Goal: Task Accomplishment & Management: Use online tool/utility

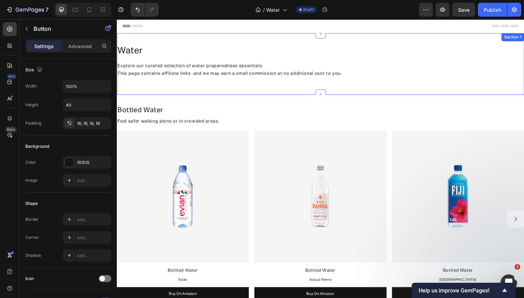
scroll to position [274, 0]
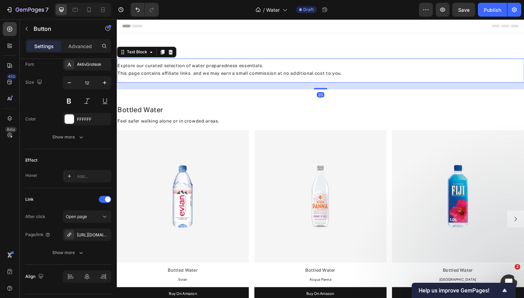
click at [162, 79] on p "This page contains affiliate links and we may earn a small commission at no add…" at bounding box center [324, 75] width 414 height 8
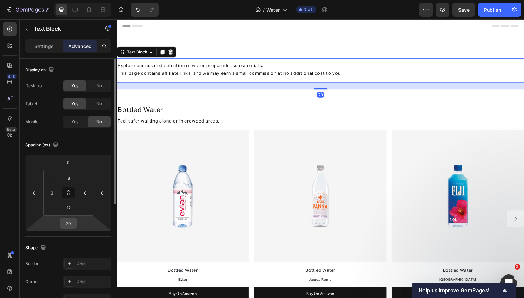
click at [70, 222] on input "20" at bounding box center [68, 223] width 14 height 10
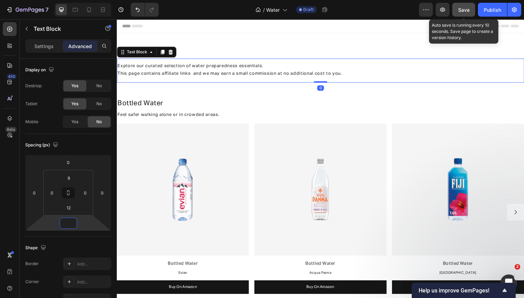
type input "0"
click at [468, 12] on span "Save" at bounding box center [463, 10] width 11 height 6
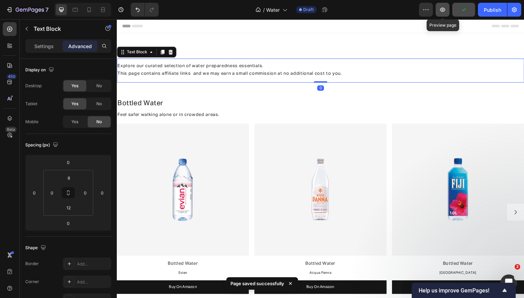
click at [439, 8] on button "button" at bounding box center [443, 10] width 14 height 14
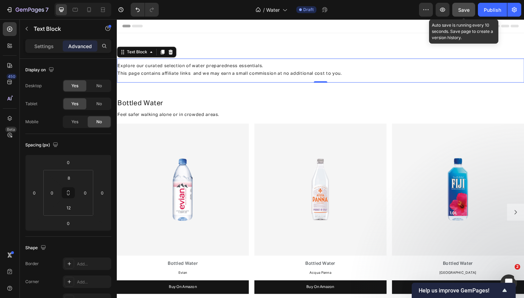
click at [463, 12] on span "Save" at bounding box center [463, 10] width 11 height 6
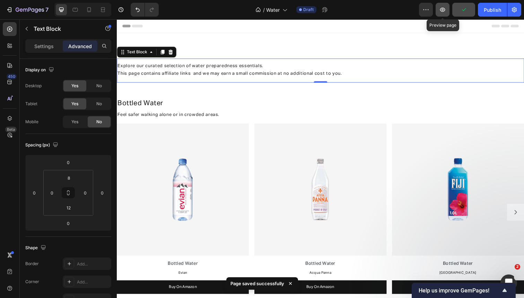
click at [443, 11] on icon "button" at bounding box center [442, 9] width 7 height 7
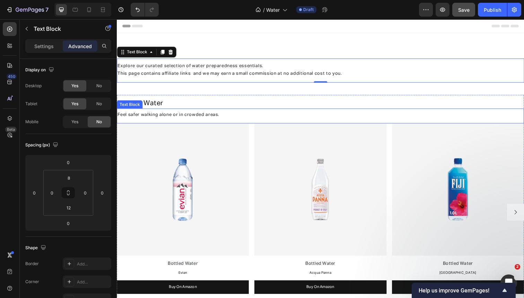
click at [145, 117] on span "Feel safer walking alone or in crowded areas." at bounding box center [169, 117] width 104 height 5
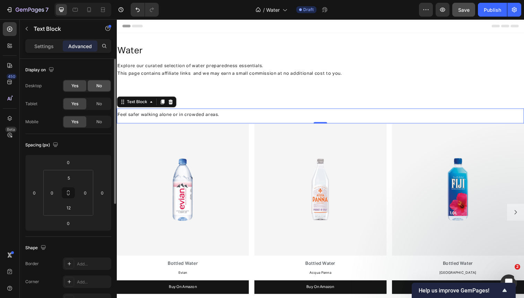
click at [98, 85] on span "No" at bounding box center [99, 86] width 6 height 6
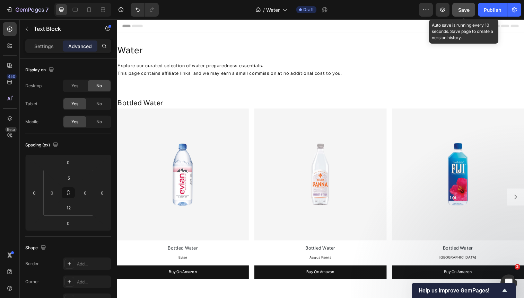
click at [466, 12] on span "Save" at bounding box center [463, 10] width 11 height 6
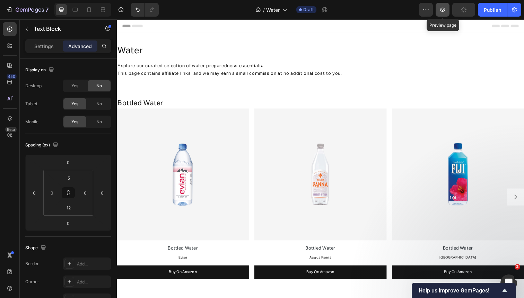
click at [445, 12] on icon "button" at bounding box center [442, 9] width 7 height 7
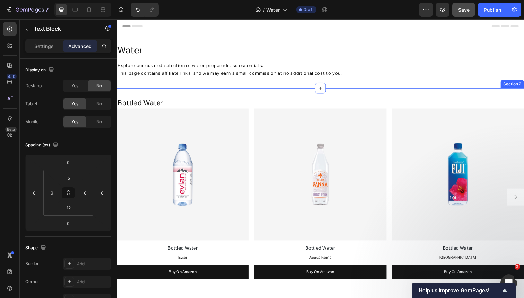
click at [237, 90] on div "Bottled Water Heading Feel safer walking alone or in crowded areas. Text Block …" at bounding box center [325, 204] width 416 height 228
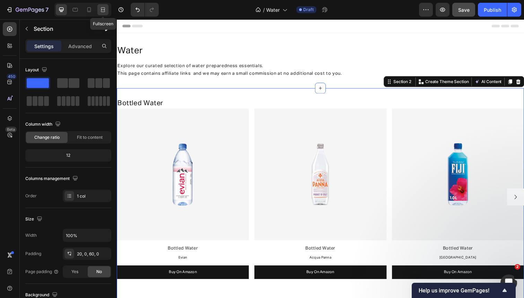
click at [103, 8] on icon at bounding box center [102, 9] width 7 height 7
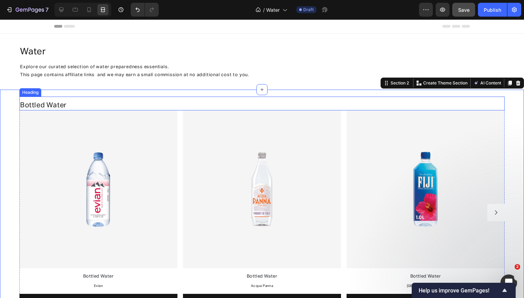
click at [115, 102] on h2 "Bottled Water" at bounding box center [261, 105] width 485 height 10
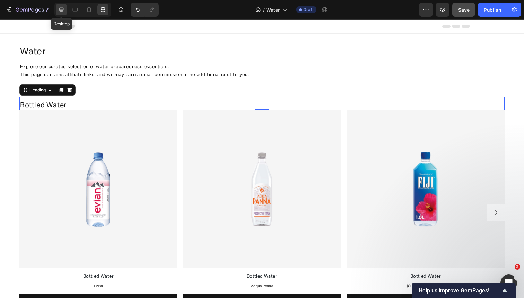
click at [61, 8] on icon at bounding box center [61, 9] width 7 height 7
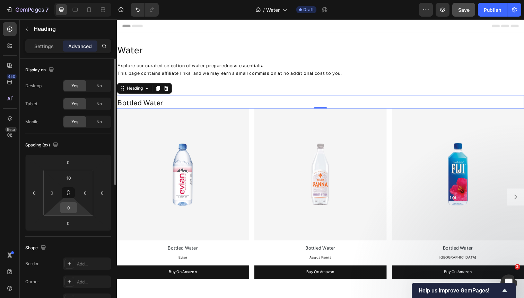
click at [70, 209] on input "0" at bounding box center [69, 208] width 14 height 10
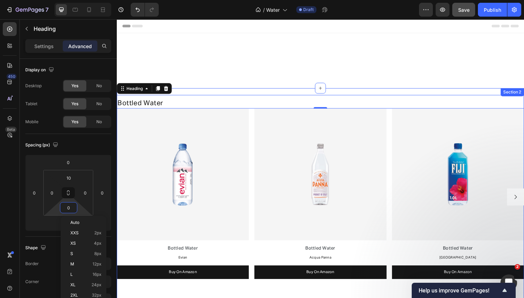
scroll to position [103, 0]
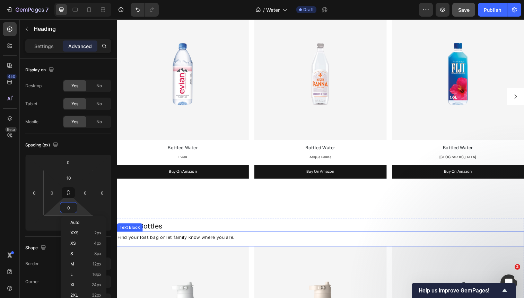
click at [157, 240] on span "Find your lost bag or let family know where you are." at bounding box center [177, 242] width 120 height 5
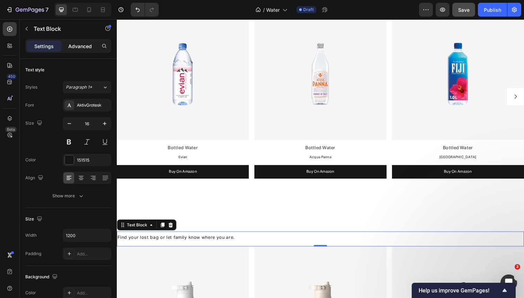
click at [80, 49] on p "Advanced" at bounding box center [80, 46] width 24 height 7
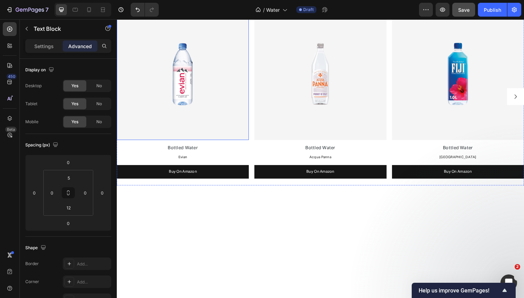
scroll to position [2, 0]
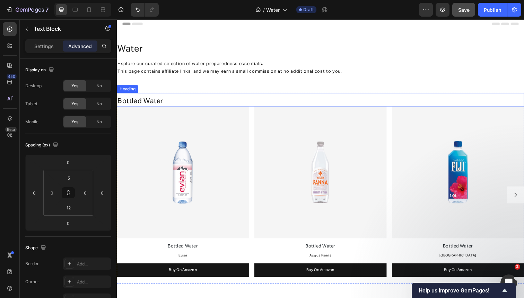
click at [173, 101] on h2 "Bottled Water" at bounding box center [325, 103] width 416 height 10
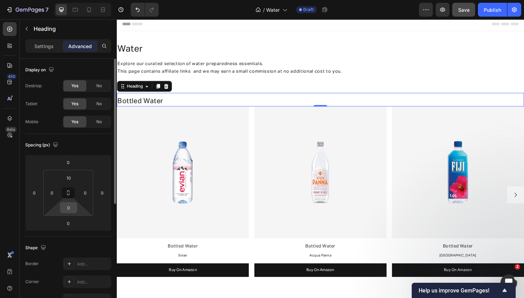
click at [71, 207] on input "0" at bounding box center [69, 208] width 14 height 10
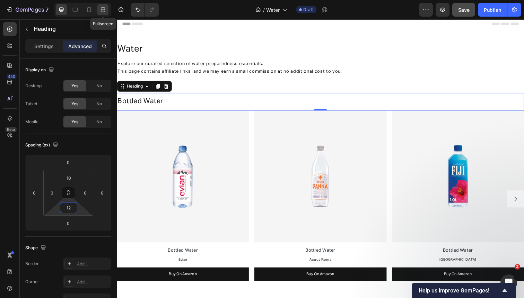
type input "12"
click at [99, 10] on icon at bounding box center [102, 9] width 7 height 7
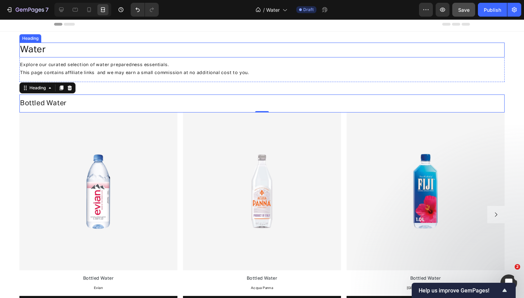
click at [96, 47] on h2 "water" at bounding box center [227, 50] width 416 height 15
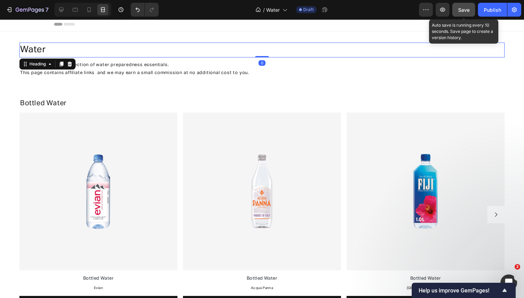
click at [467, 10] on span "Save" at bounding box center [463, 10] width 11 height 6
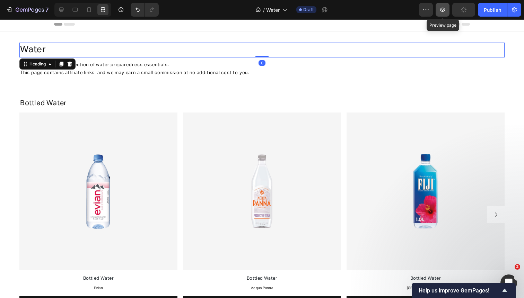
click at [445, 10] on icon "button" at bounding box center [442, 9] width 7 height 7
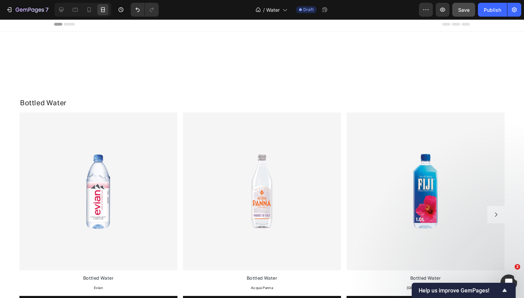
scroll to position [209, 0]
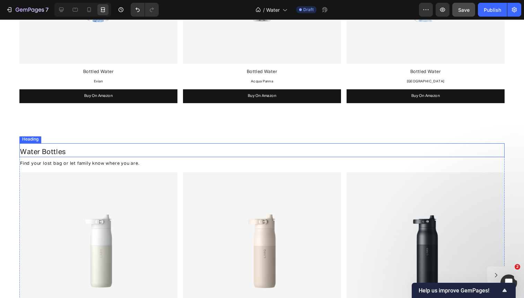
click at [73, 152] on h2 "Water Bottles" at bounding box center [261, 152] width 485 height 10
click at [66, 8] on div at bounding box center [61, 9] width 11 height 11
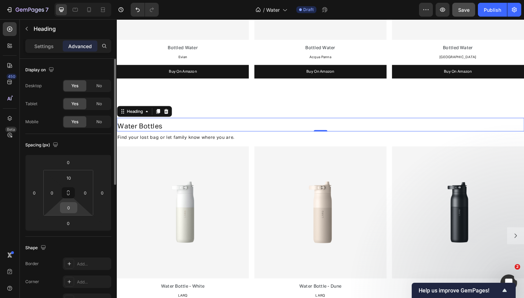
click at [69, 207] on input "0" at bounding box center [69, 208] width 14 height 10
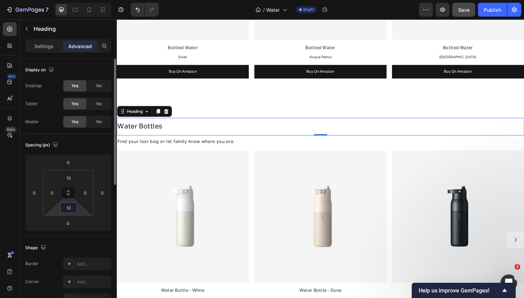
type input "12"
click at [84, 144] on div "Spacing (px)" at bounding box center [68, 145] width 86 height 11
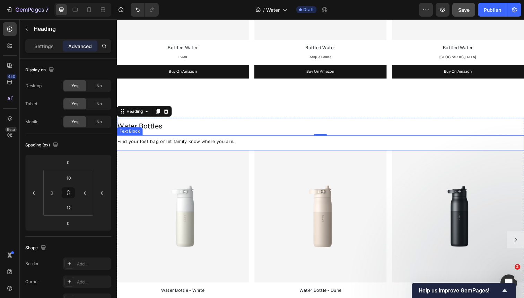
click at [144, 142] on span "Find your lost bag or let family know where you are." at bounding box center [177, 144] width 120 height 5
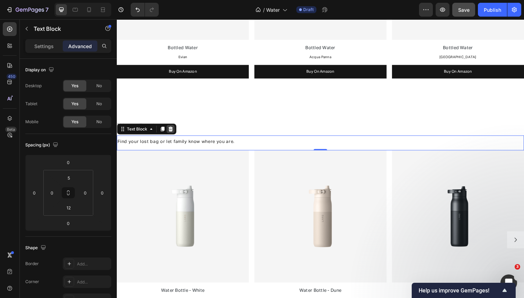
click at [171, 131] on icon at bounding box center [171, 131] width 5 height 5
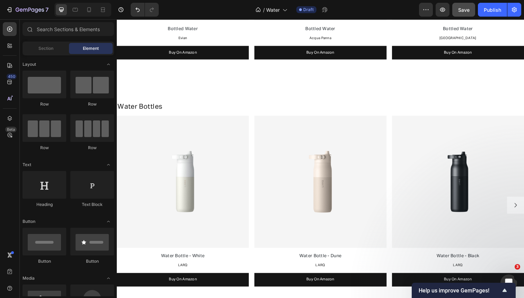
scroll to position [441, 0]
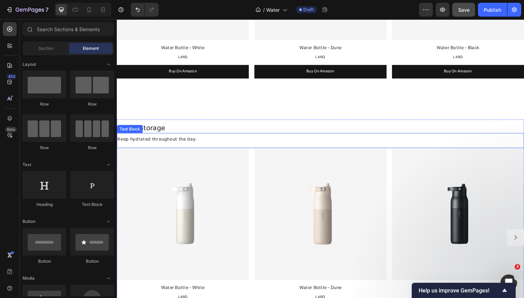
click at [162, 140] on span "Keep hydrated throughout the day." at bounding box center [157, 142] width 81 height 5
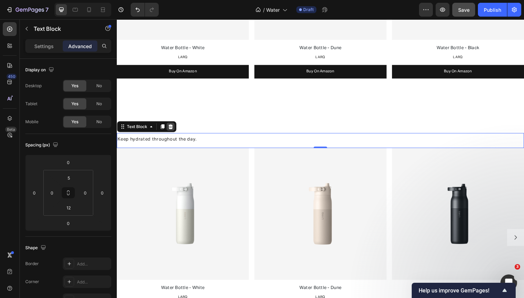
click at [172, 128] on icon at bounding box center [172, 129] width 6 height 6
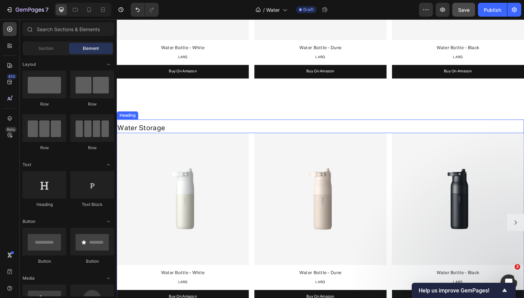
click at [168, 129] on h2 "Water Storage" at bounding box center [325, 130] width 416 height 10
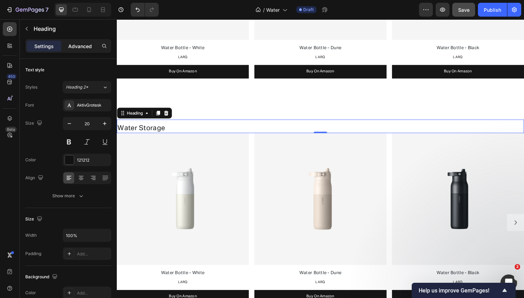
click at [83, 44] on p "Advanced" at bounding box center [80, 46] width 24 height 7
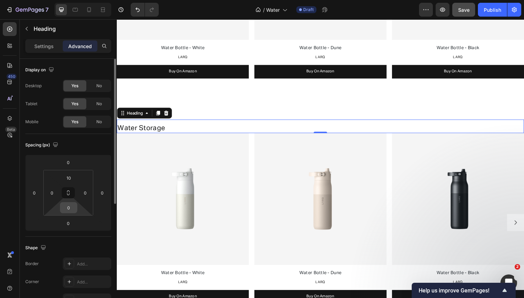
click at [71, 212] on input "0" at bounding box center [69, 208] width 14 height 10
type input "12"
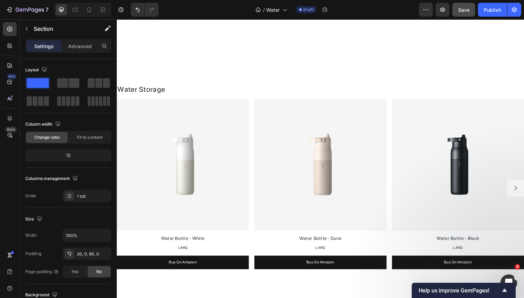
scroll to position [711, 0]
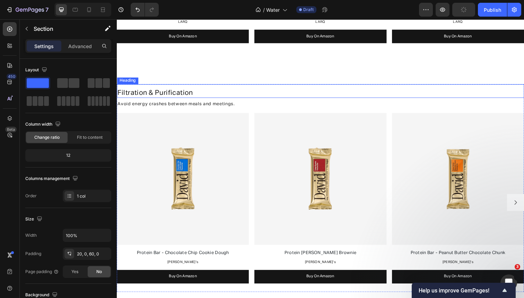
click at [178, 94] on span "Filtration & Purification" at bounding box center [155, 94] width 77 height 7
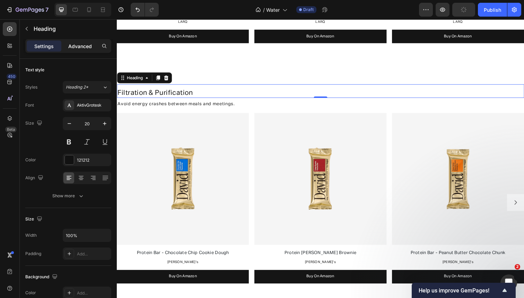
click at [86, 41] on div "Advanced" at bounding box center [80, 46] width 35 height 11
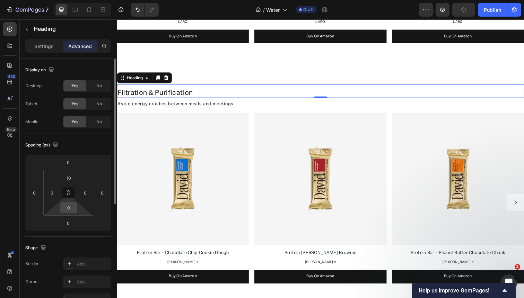
click at [70, 208] on input "0" at bounding box center [69, 208] width 14 height 10
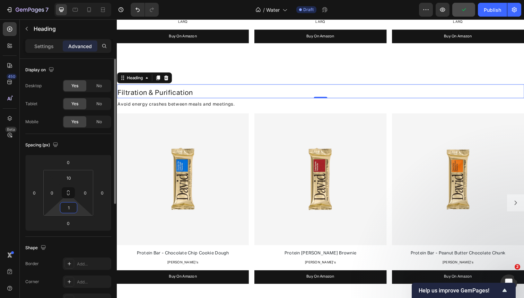
type input "12"
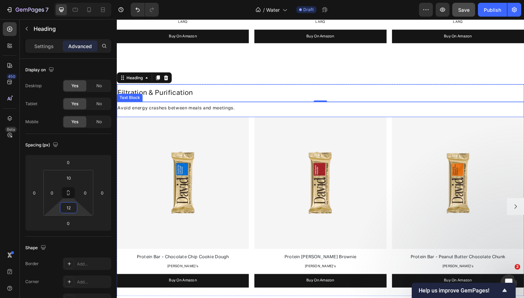
click at [176, 108] on span "Avoid energy crashes between meals and meetings." at bounding box center [177, 110] width 120 height 5
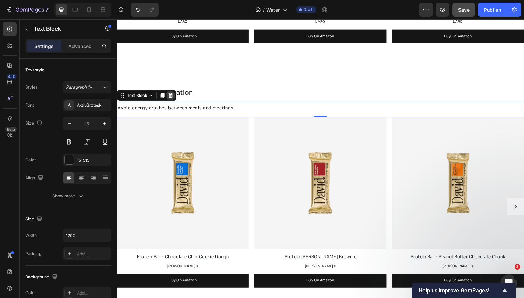
click at [169, 97] on icon at bounding box center [172, 98] width 6 height 6
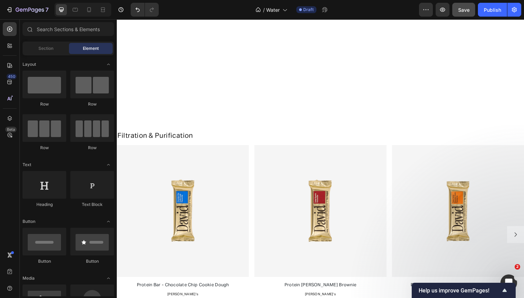
scroll to position [852, 0]
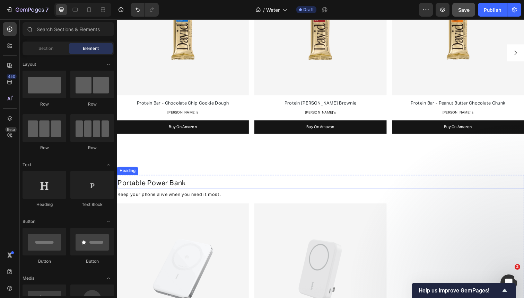
click at [166, 185] on h2 "Portable Power Bank" at bounding box center [325, 187] width 416 height 10
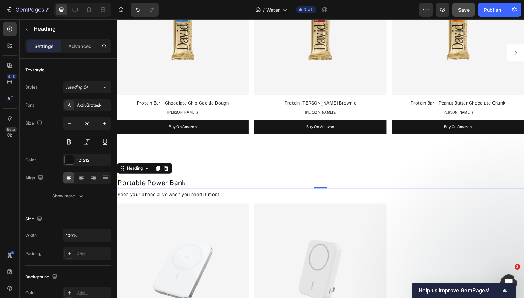
click at [166, 185] on h2 "Portable Power Bank" at bounding box center [325, 187] width 416 height 10
click at [166, 185] on p "Portable Power Bank" at bounding box center [324, 187] width 414 height 9
drag, startPoint x: 126, startPoint y: 185, endPoint x: 230, endPoint y: 186, distance: 104.0
click at [230, 186] on p "WATER TESTING KITS" at bounding box center [324, 187] width 414 height 9
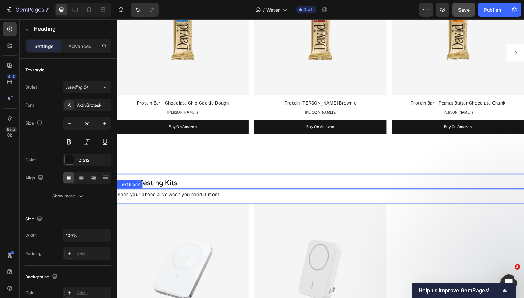
click at [228, 201] on p "Keep your phone alive when you need it most." at bounding box center [324, 199] width 414 height 8
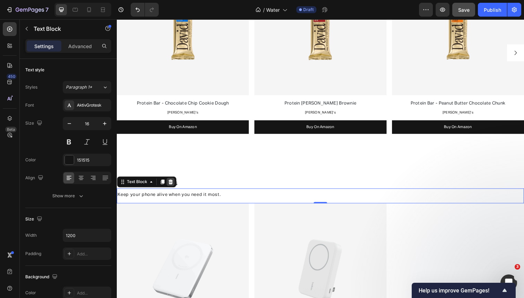
click at [172, 186] on icon at bounding box center [172, 186] width 6 height 6
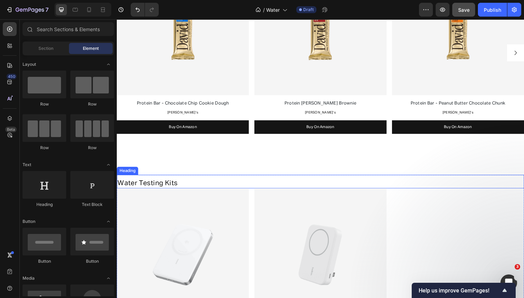
click at [170, 188] on p "Water Testing Kits" at bounding box center [324, 187] width 414 height 9
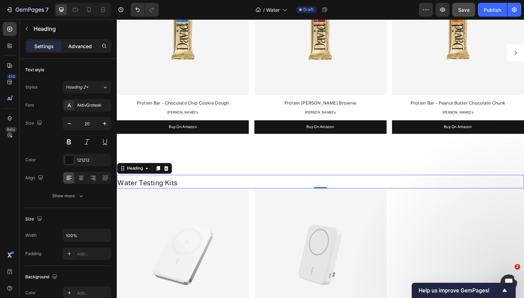
click at [84, 46] on p "Advanced" at bounding box center [80, 46] width 24 height 7
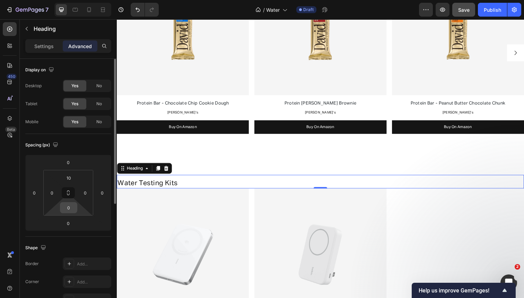
click at [72, 211] on input "0" at bounding box center [69, 208] width 14 height 10
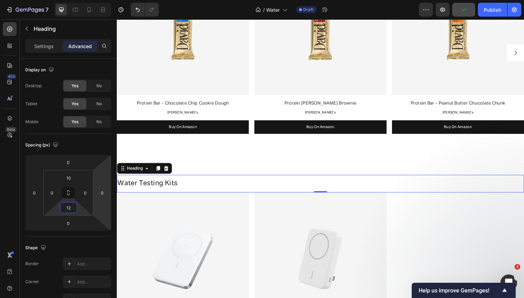
type input "12"
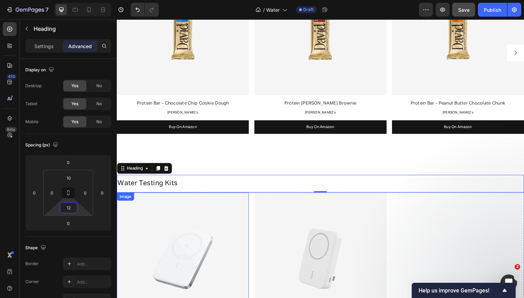
click at [174, 243] on img at bounding box center [184, 263] width 135 height 135
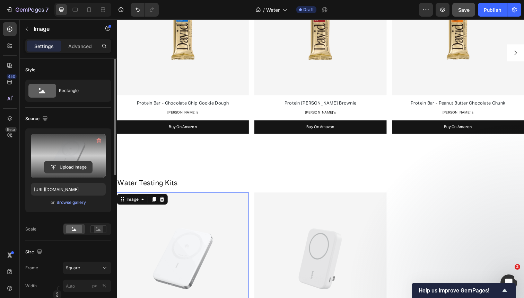
click at [72, 169] on input "file" at bounding box center [68, 167] width 48 height 12
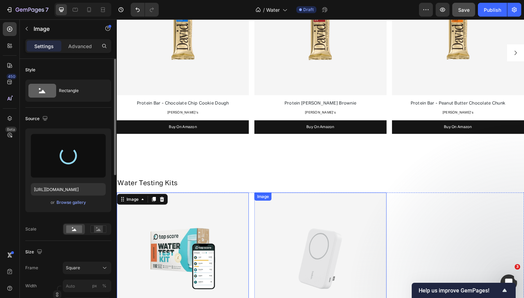
type input "[URL][DOMAIN_NAME]"
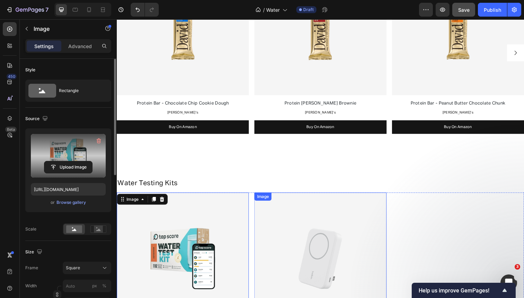
click at [335, 241] on img at bounding box center [324, 263] width 135 height 135
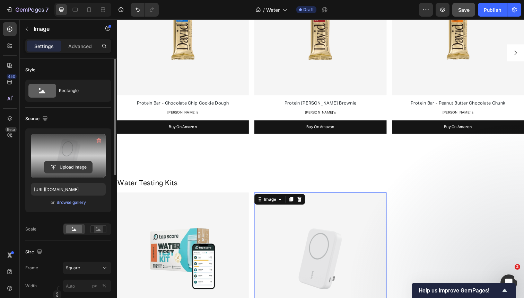
click at [84, 169] on input "file" at bounding box center [68, 167] width 48 height 12
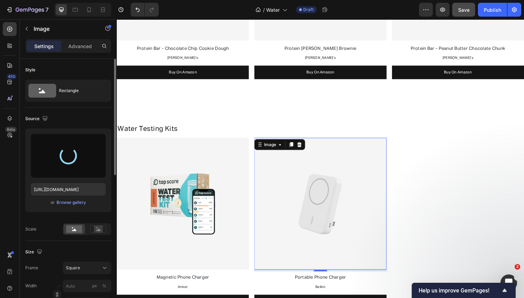
scroll to position [908, 0]
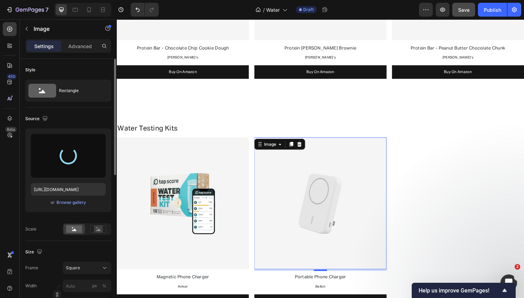
type input "[URL][DOMAIN_NAME]"
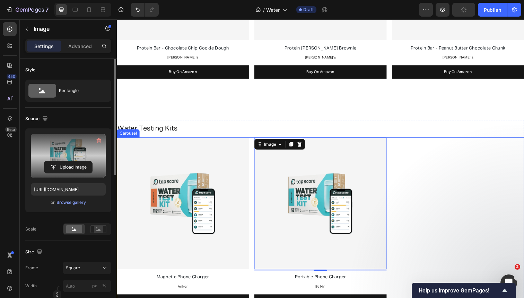
click at [254, 186] on div "Image Magnetic Phone Charger Text Block Anker Text Block Buy On Amazon Button I…" at bounding box center [325, 231] width 416 height 183
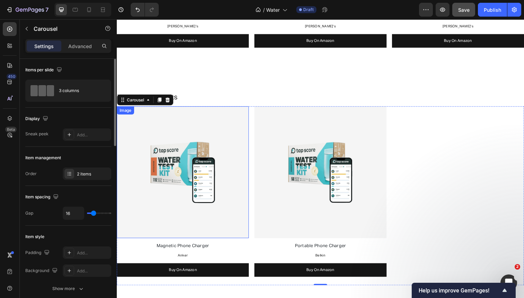
scroll to position [947, 0]
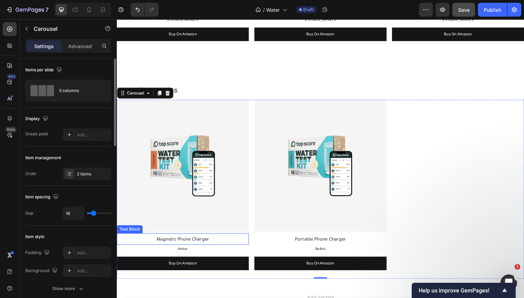
click at [204, 244] on span "Magnetic Phone Charger" at bounding box center [184, 244] width 54 height 5
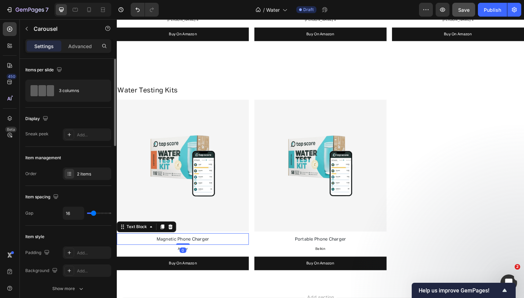
click at [204, 244] on span "Magnetic Phone Charger" at bounding box center [184, 244] width 54 height 5
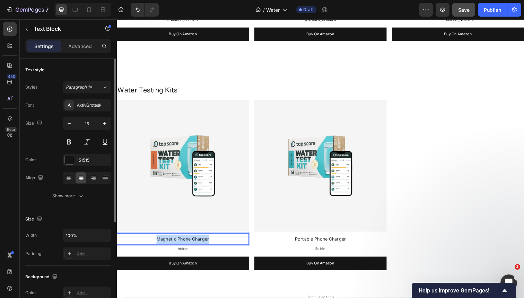
click at [204, 244] on span "Magnetic Phone Charger" at bounding box center [184, 244] width 54 height 5
click at [169, 245] on span "Water Test Kit" at bounding box center [184, 244] width 32 height 5
click at [200, 245] on p "Water Test Kit" at bounding box center [183, 244] width 133 height 10
drag, startPoint x: 192, startPoint y: 243, endPoint x: 247, endPoint y: 243, distance: 55.4
click at [247, 243] on p "Water Test Kit - advances" at bounding box center [183, 244] width 133 height 10
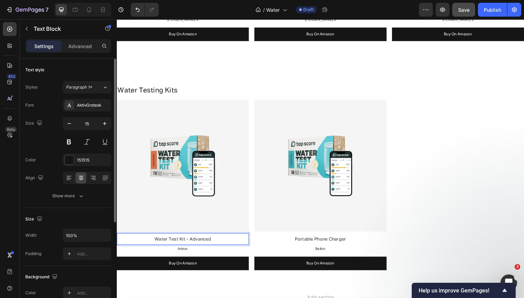
click at [205, 243] on span "Water Test Kit - Advanced" at bounding box center [185, 244] width 58 height 5
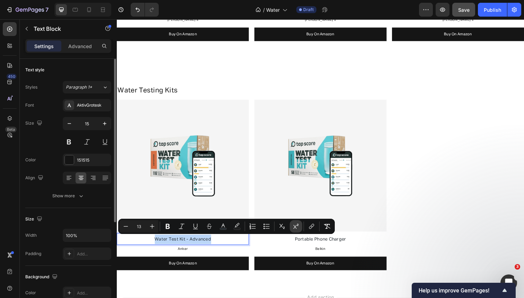
copy span "Water Test Kit - Advanced"
click at [318, 244] on span "Portable Phone Charger" at bounding box center [325, 244] width 52 height 5
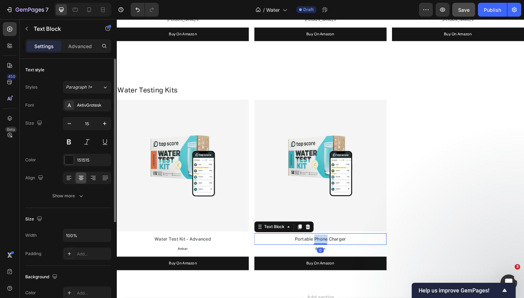
click at [318, 244] on span "Portable Phone Charger" at bounding box center [325, 244] width 52 height 5
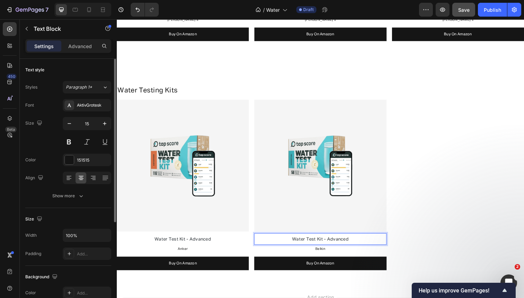
click at [344, 245] on span "Water Test Kit - Advanced" at bounding box center [325, 244] width 58 height 5
click at [322, 252] on span "Belkin" at bounding box center [324, 253] width 10 height 3
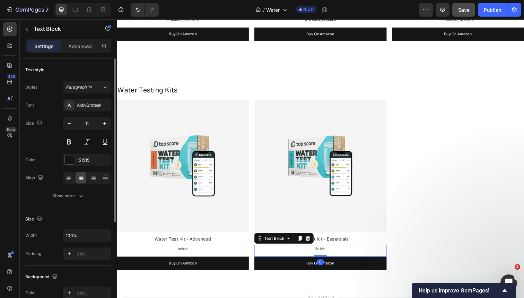
click at [322, 252] on span "Belkin" at bounding box center [324, 253] width 10 height 3
click at [323, 254] on span "Tap Score" at bounding box center [325, 253] width 18 height 3
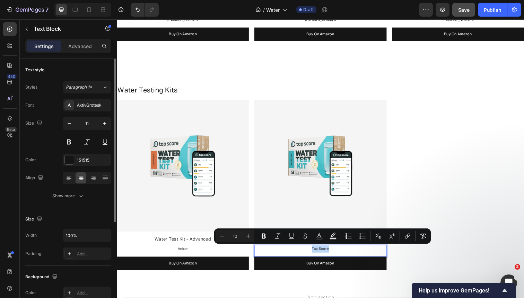
copy span "Tap Score"
click at [183, 253] on span "Anker" at bounding box center [184, 253] width 10 height 3
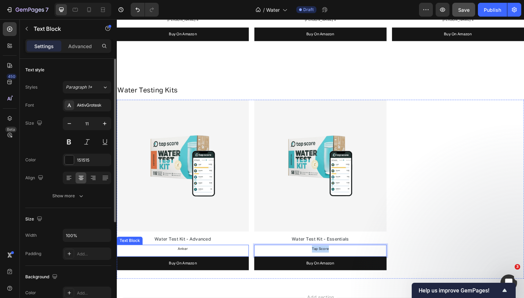
click at [183, 253] on span "Anker" at bounding box center [184, 253] width 10 height 3
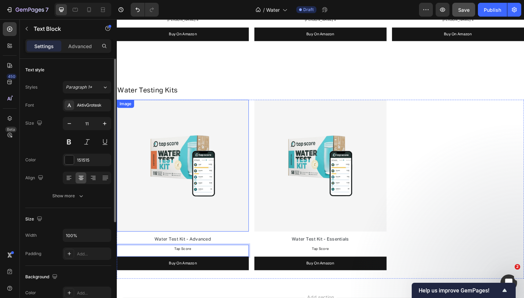
click at [201, 222] on img at bounding box center [184, 169] width 135 height 135
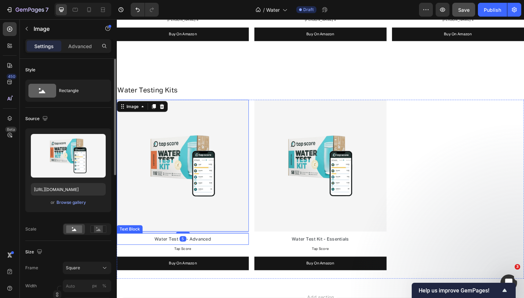
click at [198, 244] on span "Water Test Kit - Advanced" at bounding box center [185, 244] width 58 height 5
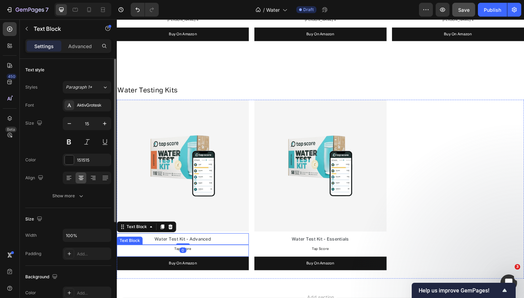
click at [196, 253] on p "Tap Score" at bounding box center [183, 254] width 133 height 7
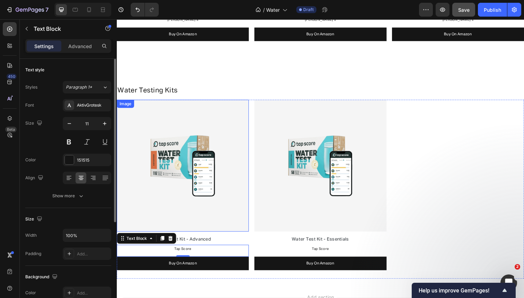
click at [224, 165] on img at bounding box center [184, 169] width 135 height 135
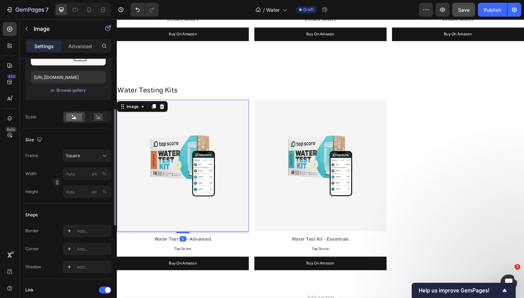
scroll to position [317, 0]
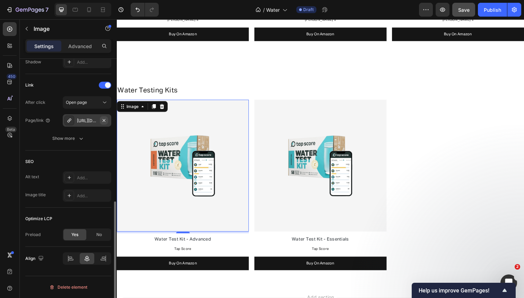
click at [105, 121] on icon "button" at bounding box center [104, 120] width 3 height 3
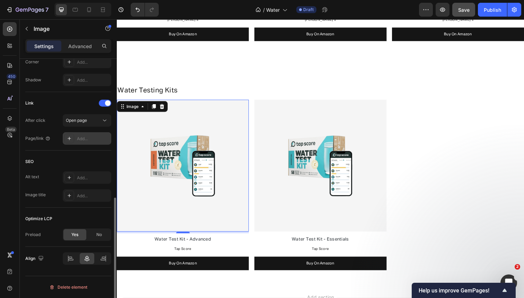
scroll to position [299, 0]
click at [89, 137] on div "Add..." at bounding box center [93, 139] width 33 height 6
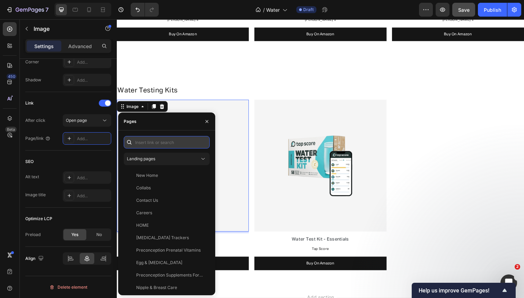
click at [157, 145] on input "text" at bounding box center [167, 142] width 86 height 12
paste input "[URL][DOMAIN_NAME]"
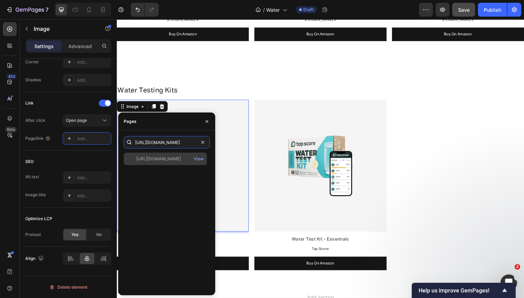
type input "[URL][DOMAIN_NAME]"
click at [157, 157] on div "[URL][DOMAIN_NAME]" at bounding box center [158, 159] width 45 height 6
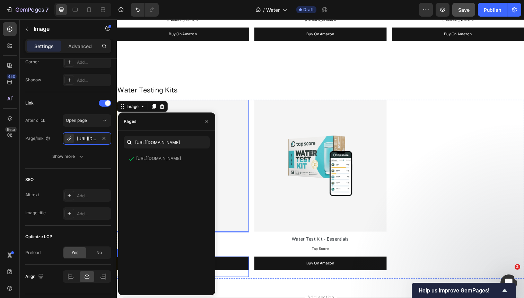
click at [238, 269] on link "Buy On Amazon" at bounding box center [184, 269] width 135 height 14
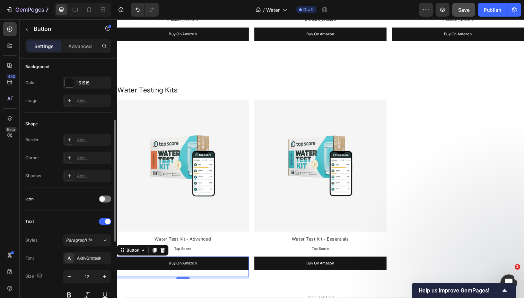
scroll to position [292, 0]
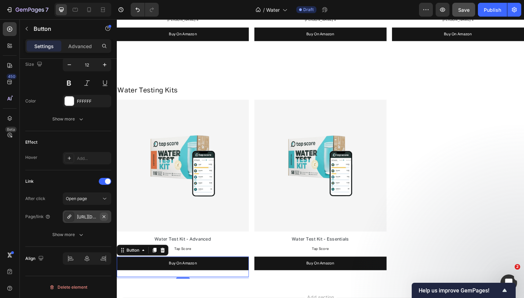
click at [105, 217] on icon "button" at bounding box center [104, 217] width 6 height 6
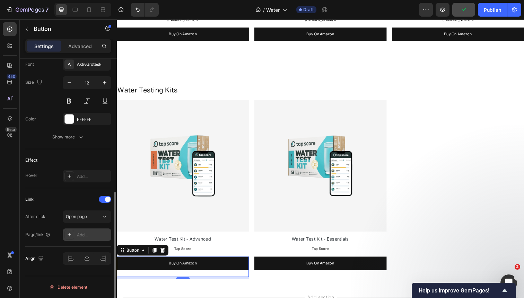
click at [88, 233] on div "Add..." at bounding box center [93, 235] width 33 height 6
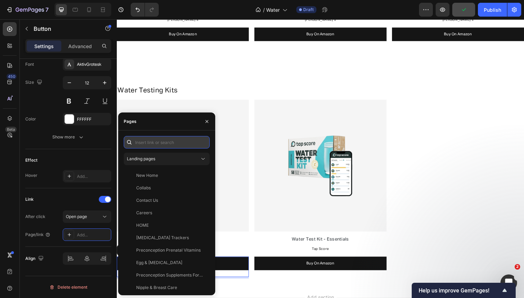
click at [172, 144] on input "text" at bounding box center [167, 142] width 86 height 12
paste input "[URL][DOMAIN_NAME]"
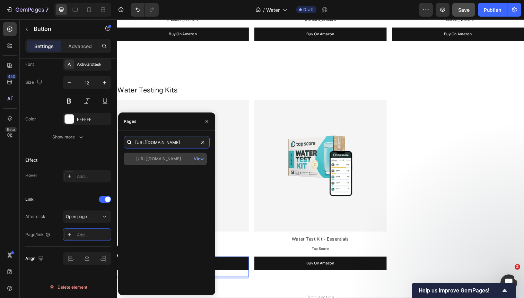
type input "[URL][DOMAIN_NAME]"
click at [171, 158] on div "[URL][DOMAIN_NAME]" at bounding box center [158, 159] width 45 height 6
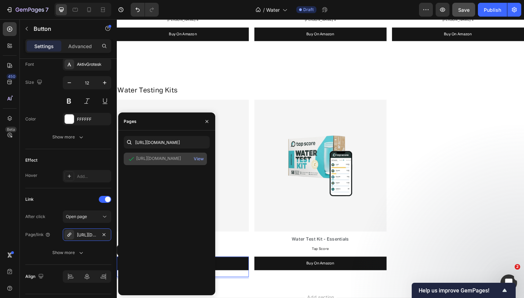
scroll to position [0, 0]
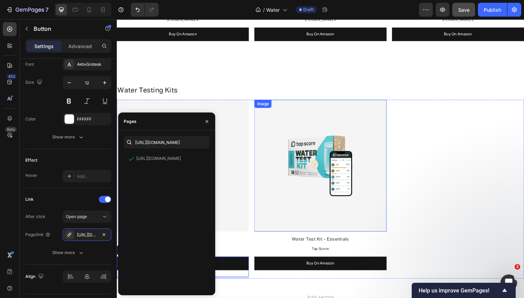
click at [335, 184] on img at bounding box center [324, 169] width 135 height 135
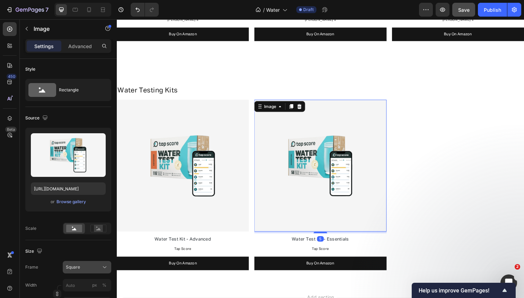
scroll to position [317, 0]
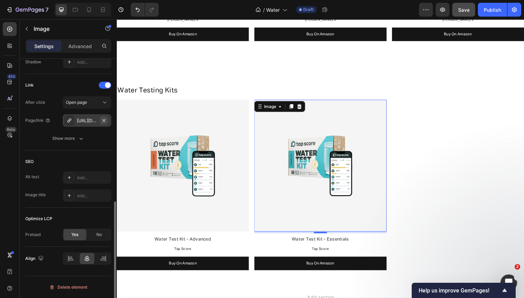
click at [104, 120] on icon "button" at bounding box center [104, 120] width 3 height 3
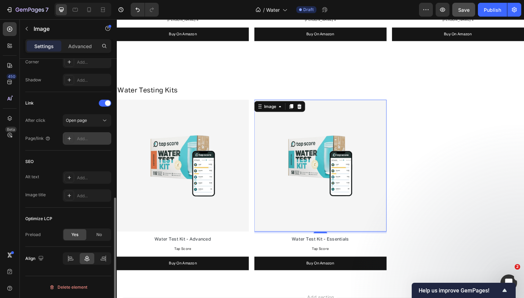
click at [85, 137] on div "Add..." at bounding box center [93, 139] width 33 height 6
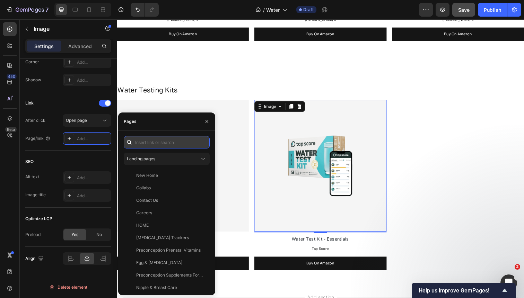
click at [156, 141] on input "text" at bounding box center [167, 142] width 86 height 12
paste input "[URL][DOMAIN_NAME]"
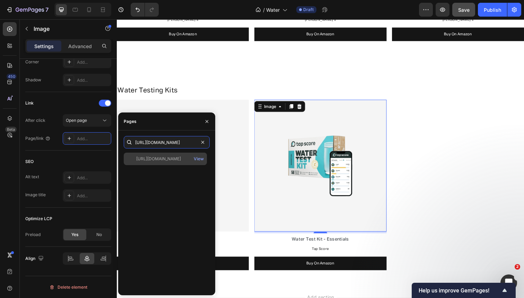
type input "[URL][DOMAIN_NAME]"
click at [156, 159] on div "[URL][DOMAIN_NAME]" at bounding box center [158, 159] width 45 height 6
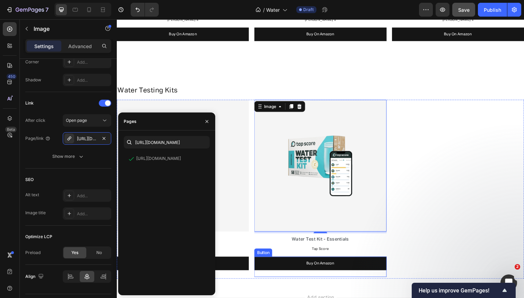
click at [292, 272] on link "Buy On Amazon" at bounding box center [324, 269] width 135 height 14
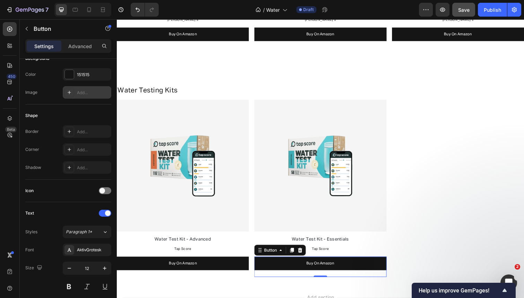
scroll to position [292, 0]
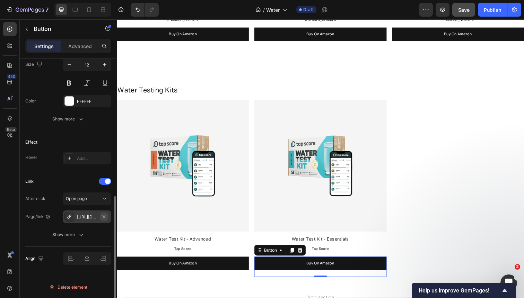
click at [105, 218] on icon "button" at bounding box center [104, 217] width 6 height 6
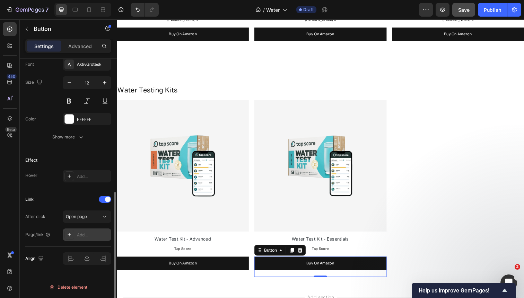
scroll to position [274, 0]
click at [93, 233] on div "Add..." at bounding box center [93, 235] width 33 height 6
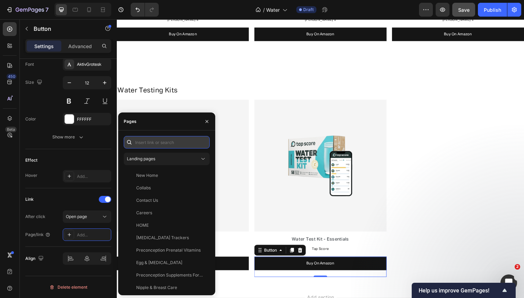
click at [152, 144] on input "text" at bounding box center [167, 142] width 86 height 12
paste input "[URL][DOMAIN_NAME]"
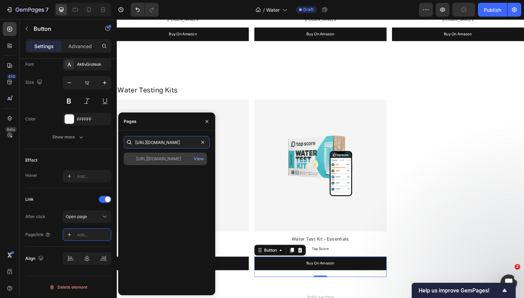
type input "[URL][DOMAIN_NAME]"
click at [155, 158] on div "[URL][DOMAIN_NAME]" at bounding box center [158, 159] width 45 height 6
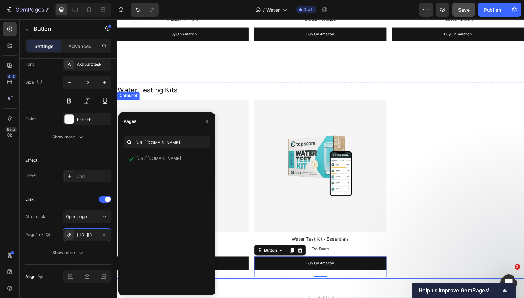
click at [476, 122] on div "Image Water Test Kit - Advanced Text Block Tap Score Text Block Buy On Amazon B…" at bounding box center [325, 193] width 416 height 183
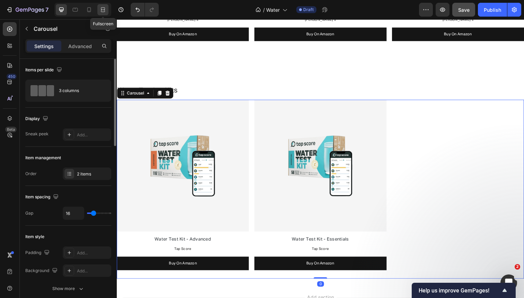
click at [104, 8] on icon at bounding box center [102, 9] width 7 height 7
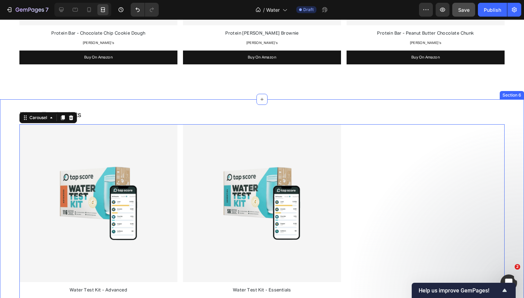
click at [184, 100] on div "Water Testing Kits Heading Image Water Test Kit - Advanced Text Block Tap Score…" at bounding box center [262, 217] width 524 height 237
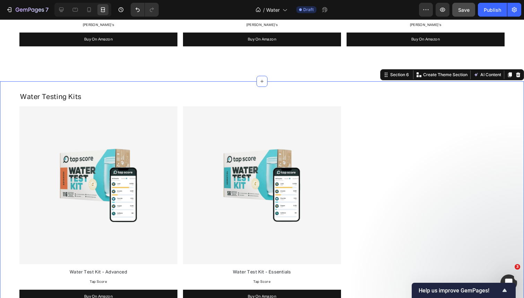
scroll to position [966, 0]
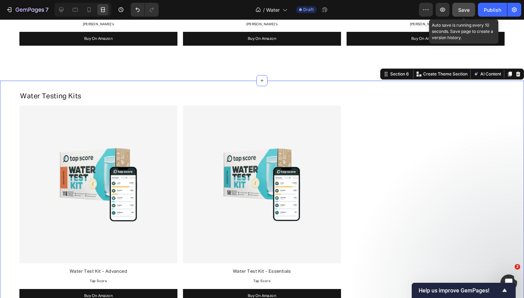
click at [464, 11] on span "Save" at bounding box center [463, 10] width 11 height 6
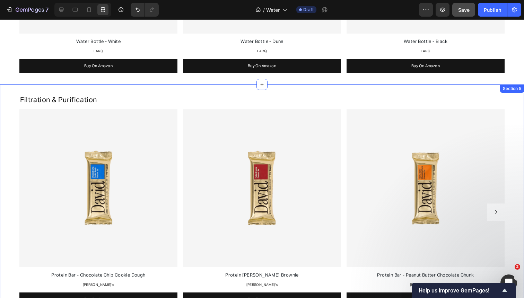
scroll to position [704, 0]
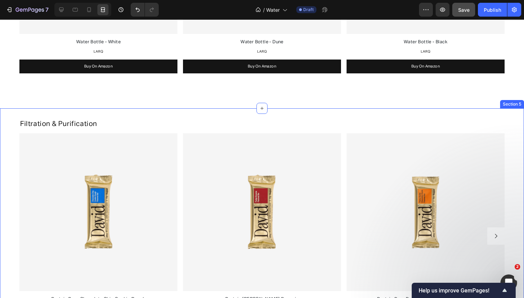
click at [10, 129] on div "Filtration & Purification Heading Image Protein Bar - Chocolate Chip Cookie Dou…" at bounding box center [262, 230] width 524 height 230
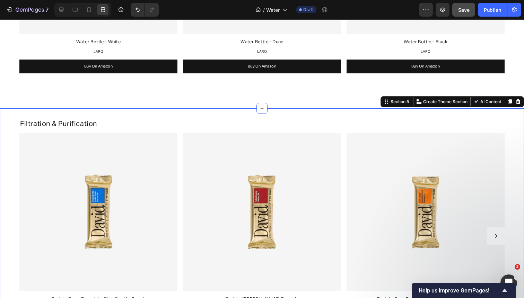
click at [511, 102] on icon at bounding box center [510, 101] width 4 height 5
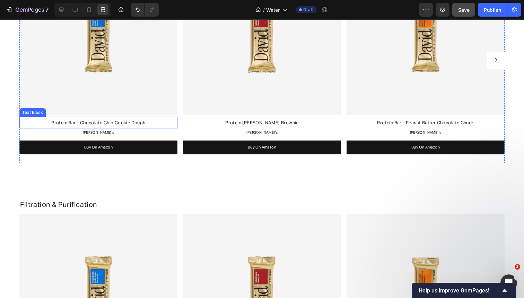
scroll to position [1025, 0]
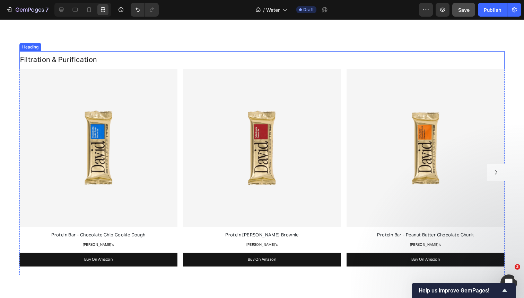
click at [65, 57] on span "Filtration & Purification" at bounding box center [58, 59] width 77 height 7
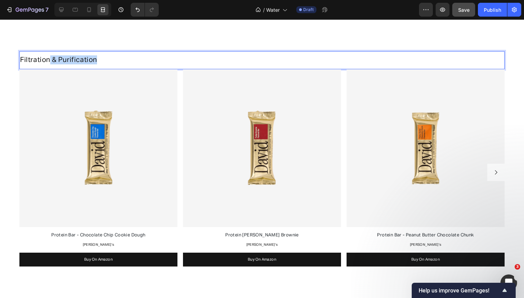
drag, startPoint x: 49, startPoint y: 59, endPoint x: 121, endPoint y: 59, distance: 71.4
click at [121, 59] on p "Filtration & Purification" at bounding box center [262, 59] width 484 height 9
click at [37, 60] on span "Water Filtration" at bounding box center [46, 59] width 52 height 7
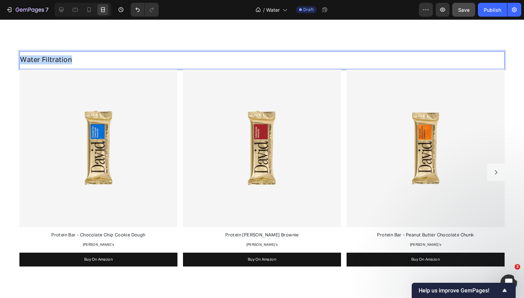
copy span "Water Filtration"
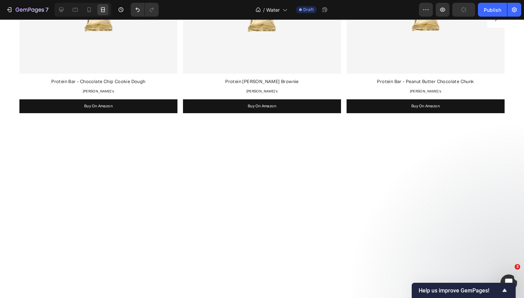
scroll to position [663, 0]
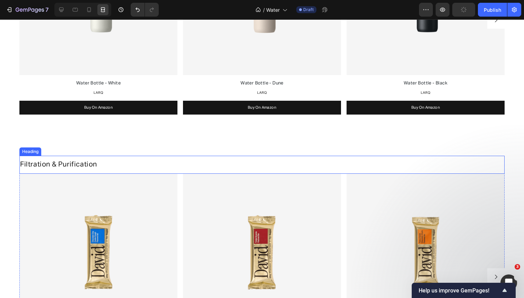
click at [44, 164] on span "Filtration & Purification" at bounding box center [58, 164] width 77 height 7
click at [118, 166] on span "Water FiltrationFiltration & Purification" at bounding box center [84, 165] width 129 height 7
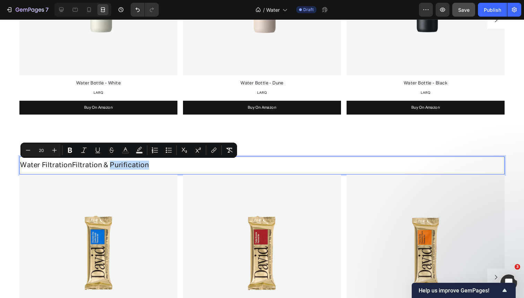
copy span "Purification"
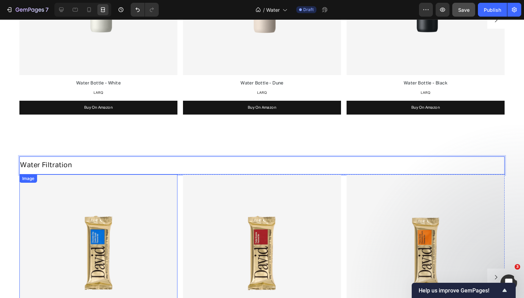
click at [131, 231] on img at bounding box center [98, 254] width 158 height 158
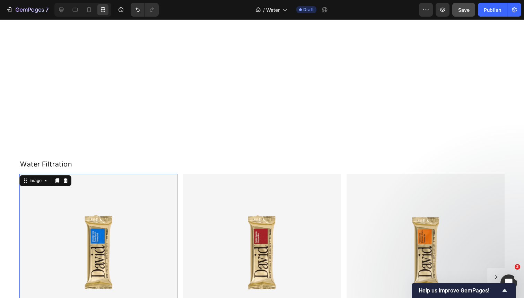
scroll to position [972, 0]
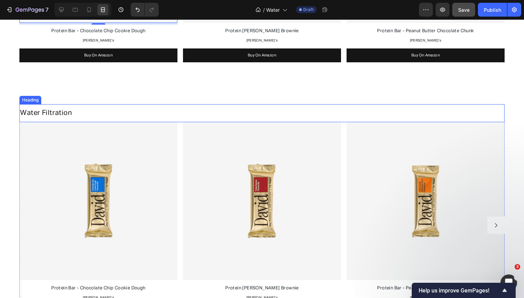
click at [62, 111] on span "Water Filtration" at bounding box center [46, 112] width 52 height 7
click at [58, 113] on span "Water Filtration" at bounding box center [46, 112] width 52 height 7
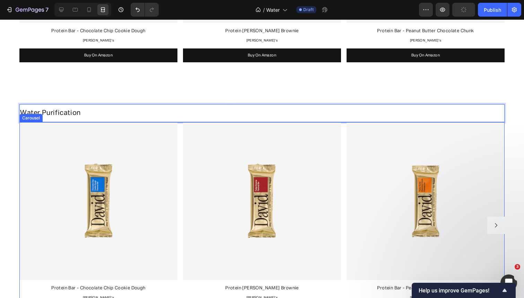
click at [181, 142] on div "Image Protein Bar - Chocolate Chip Cookie Dough Text Block [PERSON_NAME]'s Text…" at bounding box center [261, 225] width 485 height 206
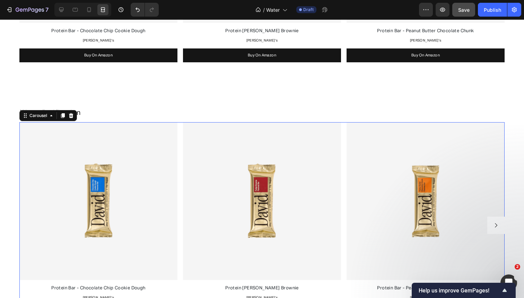
click at [181, 150] on div "Image Protein Bar - Chocolate Chip Cookie Dough Text Block [PERSON_NAME]'s Text…" at bounding box center [261, 225] width 485 height 206
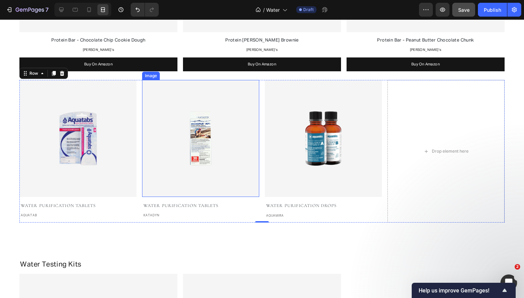
scroll to position [1116, 0]
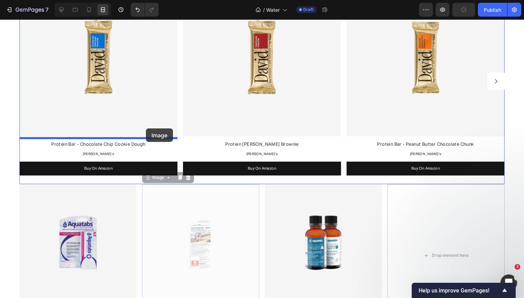
drag, startPoint x: 205, startPoint y: 210, endPoint x: 146, endPoint y: 129, distance: 100.4
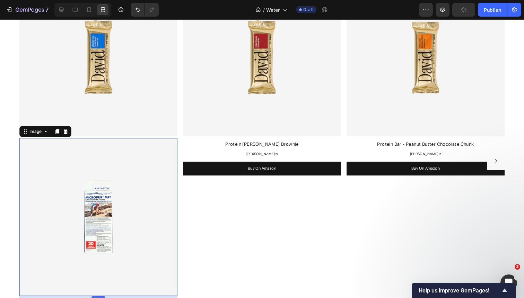
scroll to position [1195, 0]
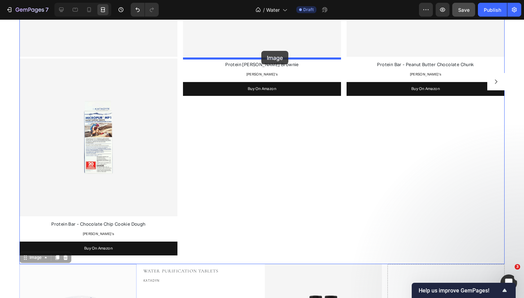
drag, startPoint x: 118, startPoint y: 272, endPoint x: 261, endPoint y: 51, distance: 263.6
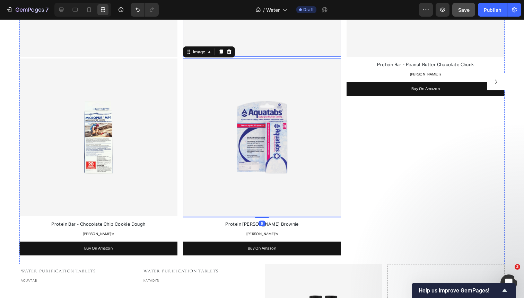
scroll to position [1022, 0]
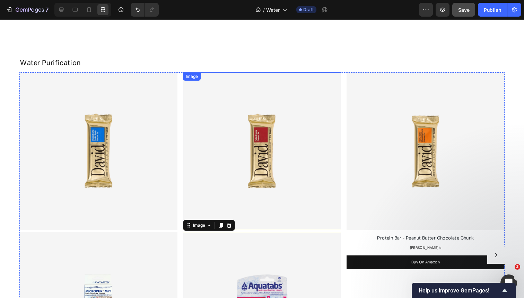
click at [249, 96] on img at bounding box center [262, 151] width 158 height 158
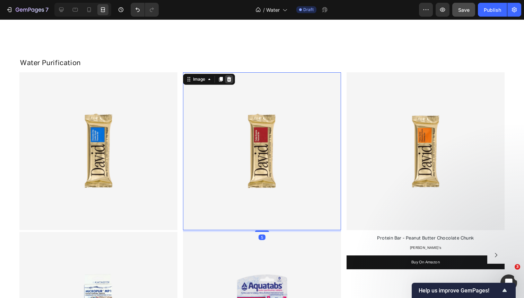
click at [228, 77] on icon at bounding box center [229, 80] width 6 height 6
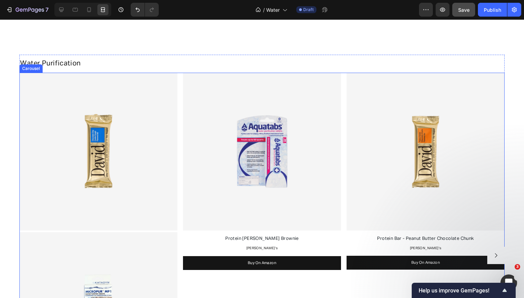
click at [129, 94] on img at bounding box center [98, 152] width 158 height 158
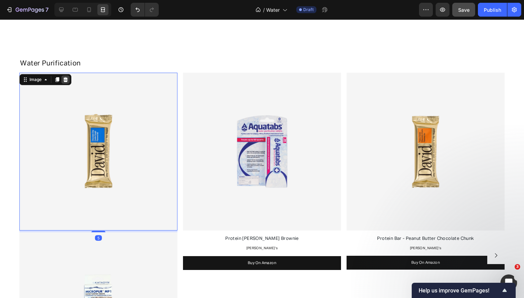
click at [63, 78] on icon at bounding box center [66, 80] width 6 height 6
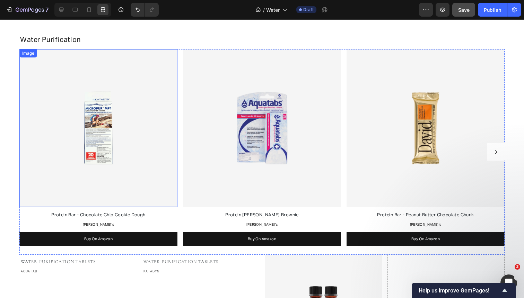
scroll to position [1051, 0]
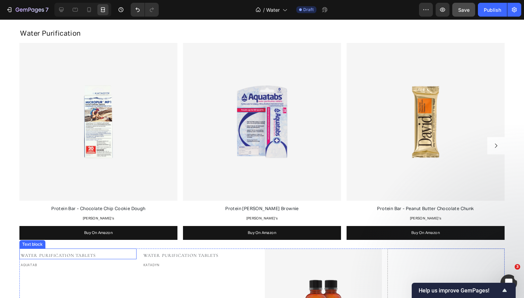
click at [81, 254] on span "Water Purification Tablets" at bounding box center [58, 256] width 75 height 6
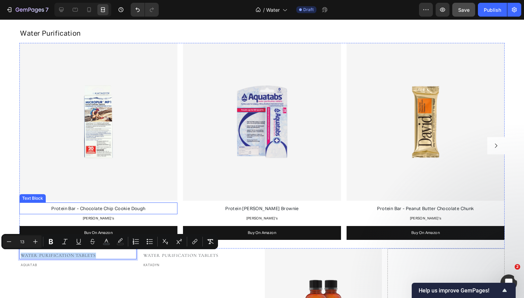
click at [96, 209] on span "Protein Bar - Chocolate Chip Cookie Dough" at bounding box center [98, 209] width 94 height 5
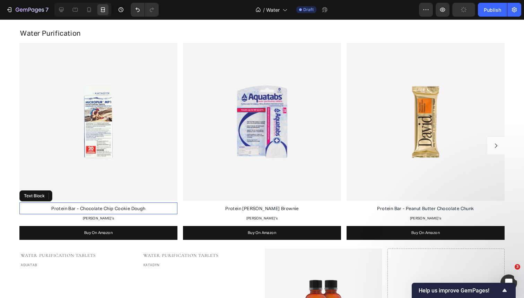
click at [96, 209] on span "Protein Bar - Chocolate Chip Cookie Dough" at bounding box center [98, 209] width 94 height 5
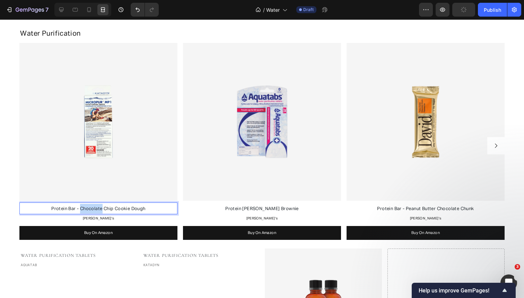
click at [96, 209] on span "Protein Bar - Chocolate Chip Cookie Dough" at bounding box center [98, 209] width 94 height 5
click at [102, 208] on span "Water Purification Tablets" at bounding box center [98, 209] width 57 height 5
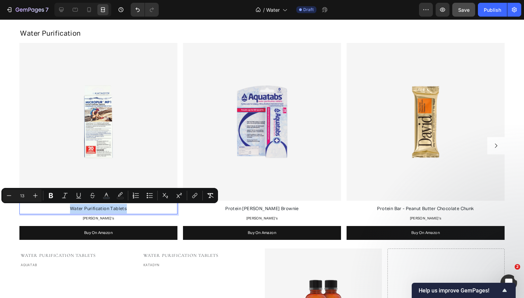
copy span "Water Purification Tablets"
click at [243, 209] on span "Protein [PERSON_NAME] Brownie" at bounding box center [261, 209] width 73 height 5
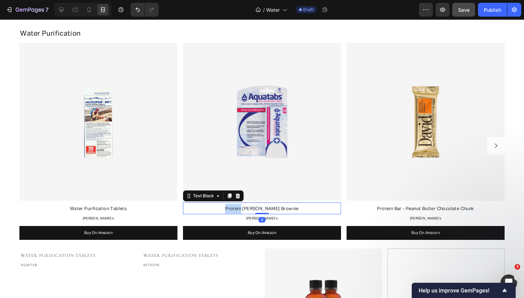
click at [243, 209] on span "Protein [PERSON_NAME] Brownie" at bounding box center [261, 209] width 73 height 5
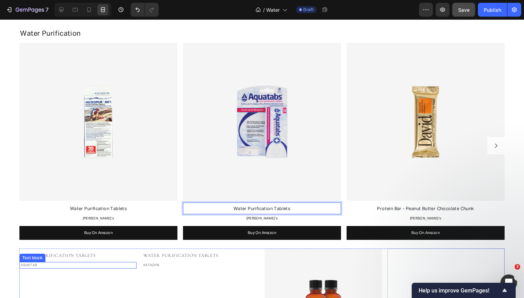
click at [36, 265] on p "AQUATAB" at bounding box center [78, 265] width 115 height 5
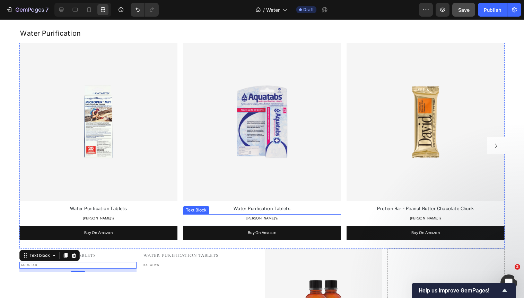
click at [251, 218] on p "[PERSON_NAME]'s" at bounding box center [262, 218] width 157 height 7
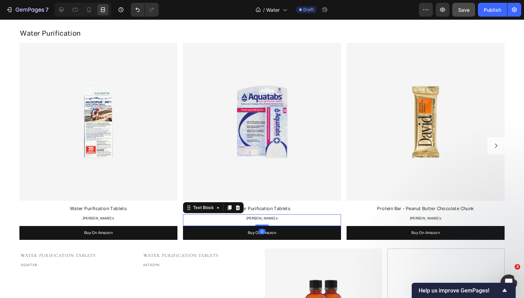
click at [251, 218] on p "[PERSON_NAME]'s" at bounding box center [262, 218] width 157 height 7
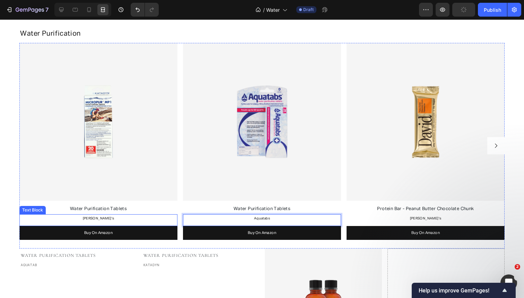
click at [108, 217] on p "[PERSON_NAME]'s" at bounding box center [98, 218] width 157 height 7
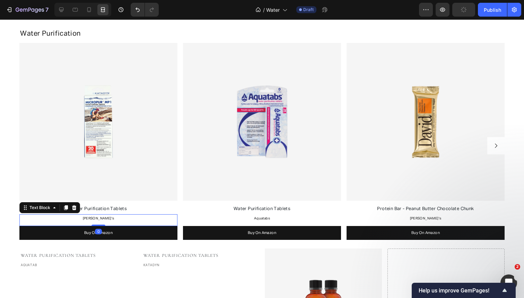
click at [108, 217] on p "[PERSON_NAME]'s" at bounding box center [98, 218] width 157 height 7
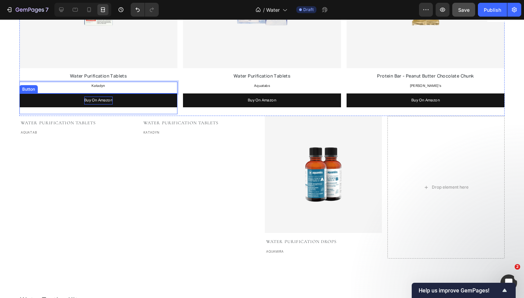
scroll to position [1171, 0]
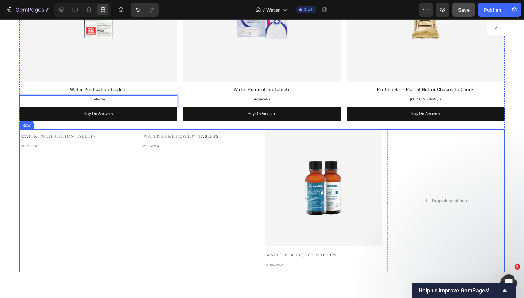
click at [138, 146] on div "Water Purification Tablets Text block AQUATAB Text block Water Purification Tab…" at bounding box center [261, 201] width 485 height 142
click at [62, 122] on icon at bounding box center [62, 123] width 5 height 5
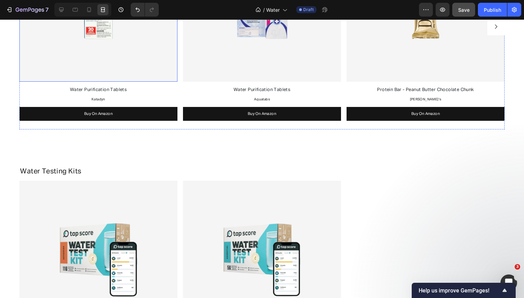
click at [93, 69] on img at bounding box center [98, 3] width 158 height 158
click at [180, 71] on div "Image 5 Water Purification Tablets Text Block Katadyn Text Block Buy On Amazon …" at bounding box center [261, 27] width 485 height 206
click at [65, 11] on div at bounding box center [61, 9] width 11 height 11
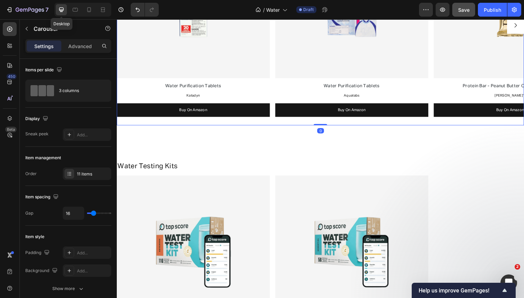
scroll to position [1159, 0]
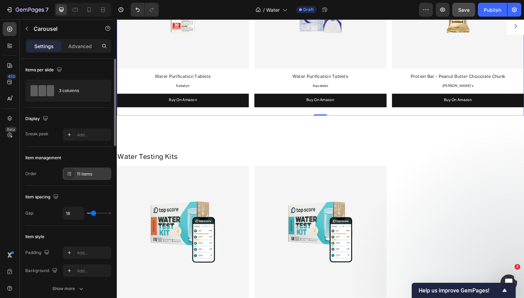
click at [85, 177] on div "11 items" at bounding box center [93, 174] width 33 height 6
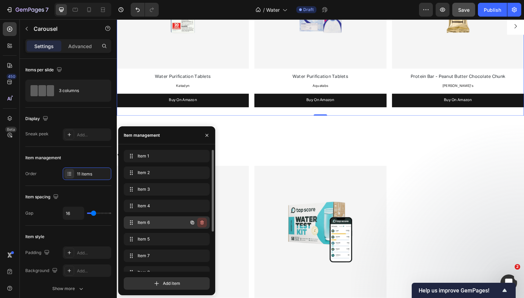
click at [202, 223] on icon "button" at bounding box center [202, 223] width 0 height 2
click at [202, 223] on div "Delete" at bounding box center [197, 223] width 13 height 6
click at [202, 223] on icon "button" at bounding box center [202, 223] width 0 height 2
click at [202, 223] on div "Delete" at bounding box center [197, 223] width 13 height 6
click at [202, 223] on icon "button" at bounding box center [202, 223] width 0 height 2
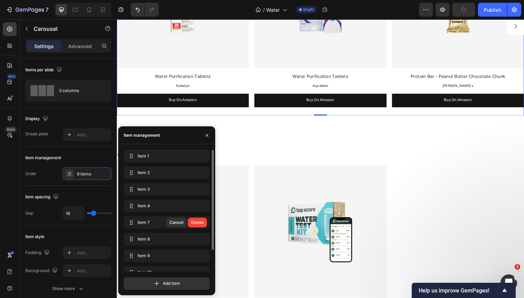
click at [202, 223] on div "Delete" at bounding box center [197, 223] width 13 height 6
click at [202, 223] on icon "button" at bounding box center [202, 223] width 0 height 2
click at [202, 223] on div "Delete" at bounding box center [197, 223] width 13 height 6
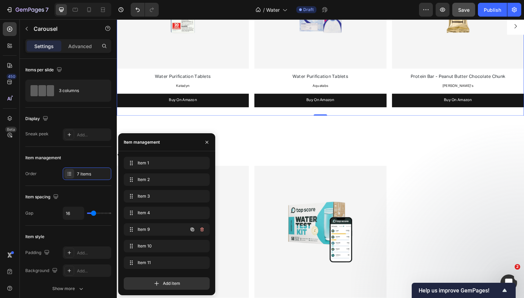
click at [202, 223] on div at bounding box center [196, 229] width 19 height 12
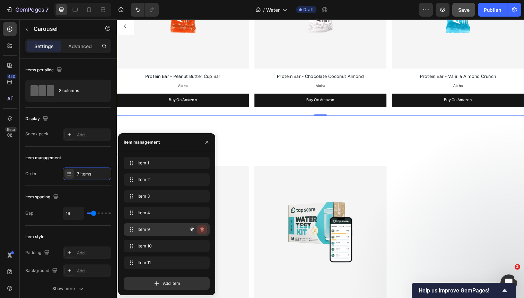
click at [203, 229] on icon "button" at bounding box center [202, 230] width 6 height 6
click at [203, 229] on div "Delete" at bounding box center [197, 230] width 13 height 6
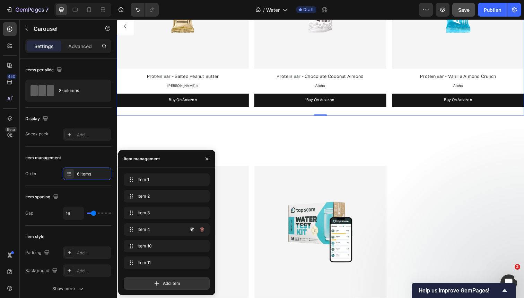
click at [203, 229] on icon "button" at bounding box center [202, 230] width 6 height 6
click at [203, 229] on div "Delete" at bounding box center [197, 230] width 13 height 6
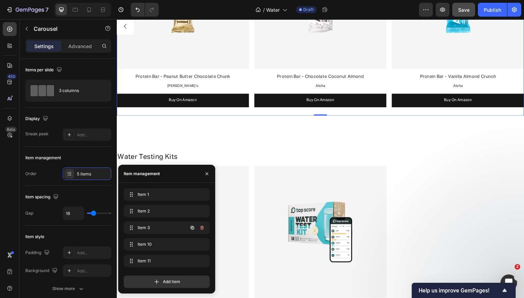
click at [203, 229] on icon "button" at bounding box center [202, 228] width 6 height 6
click at [203, 229] on div "Delete" at bounding box center [197, 228] width 13 height 6
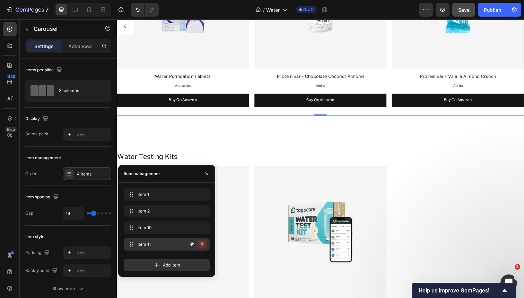
click at [203, 243] on icon "button" at bounding box center [201, 245] width 3 height 4
click at [203, 243] on div "Delete" at bounding box center [197, 245] width 13 height 6
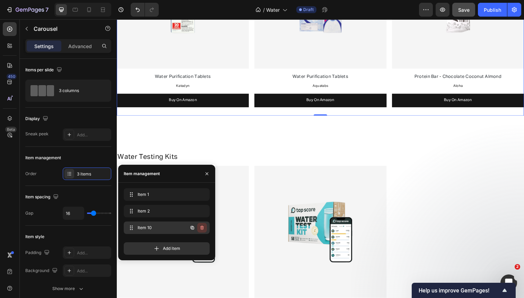
click at [202, 230] on icon "button" at bounding box center [202, 228] width 6 height 6
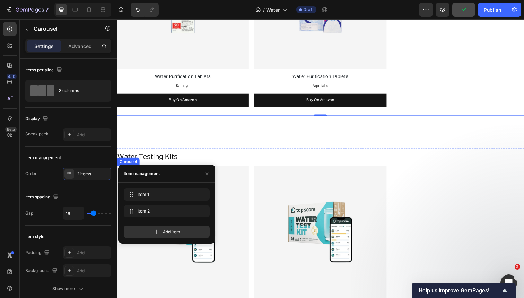
click at [254, 178] on div "Image Water Test Kit - Advanced Text Block Tap Score Text Block Buy On Amazon B…" at bounding box center [325, 260] width 416 height 183
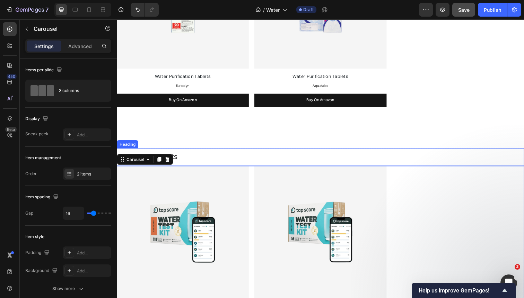
click at [254, 163] on h2 "Water Testing Kits" at bounding box center [325, 160] width 416 height 10
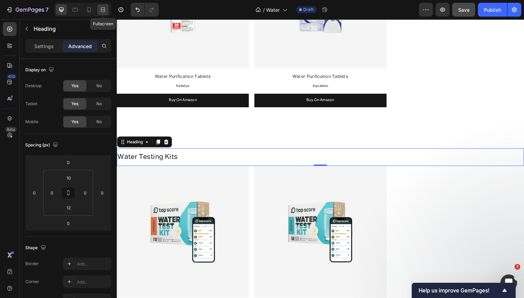
click at [102, 14] on div at bounding box center [102, 9] width 11 height 11
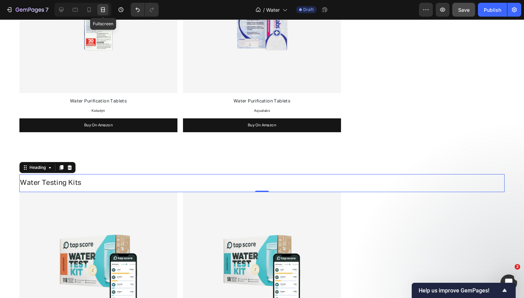
scroll to position [1171, 0]
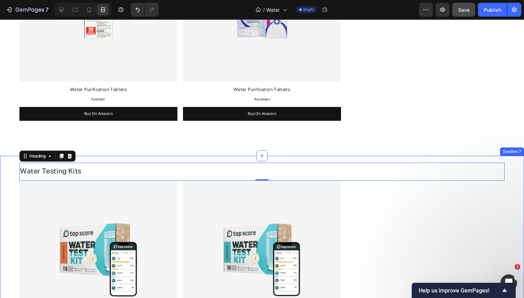
click at [7, 190] on div "Water Testing Kits Heading 0 Image Water Test Kit - Advanced Text Block Tap Sco…" at bounding box center [262, 278] width 524 height 230
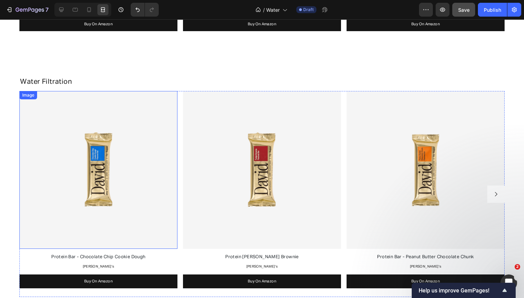
scroll to position [822, 0]
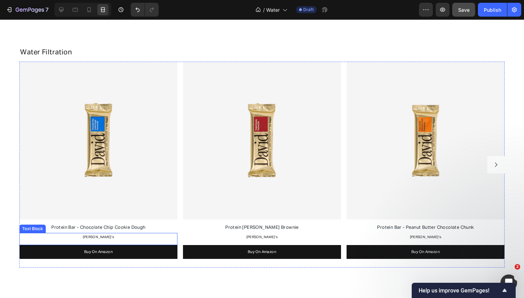
click at [106, 234] on p "[PERSON_NAME]'s" at bounding box center [98, 237] width 157 height 7
click at [106, 235] on p "[PERSON_NAME]'s" at bounding box center [98, 237] width 157 height 7
click at [101, 238] on span "[PERSON_NAME]" at bounding box center [98, 237] width 29 height 3
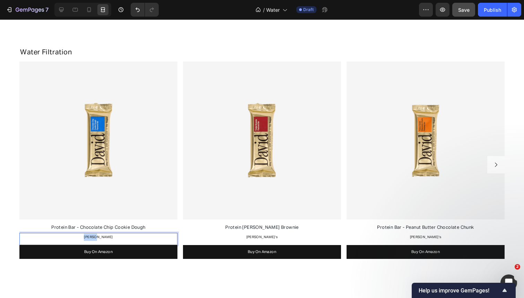
click at [101, 238] on span "[PERSON_NAME]" at bounding box center [98, 237] width 29 height 3
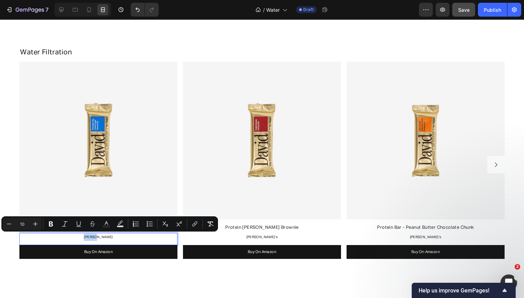
copy span "[PERSON_NAME]"
click at [264, 238] on span "[PERSON_NAME]'s" at bounding box center [262, 237] width 32 height 3
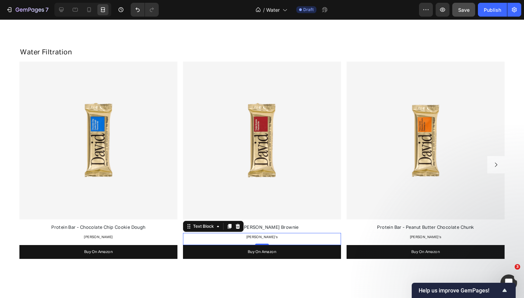
click at [264, 238] on span "[PERSON_NAME]'s" at bounding box center [262, 237] width 32 height 3
click at [254, 237] on p "[PERSON_NAME]" at bounding box center [262, 237] width 157 height 7
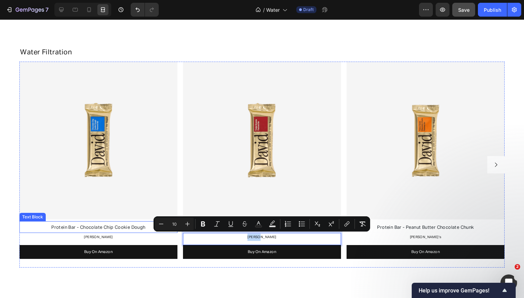
click at [97, 226] on span "Protein Bar - Chocolate Chip Cookie Dough" at bounding box center [98, 228] width 94 height 5
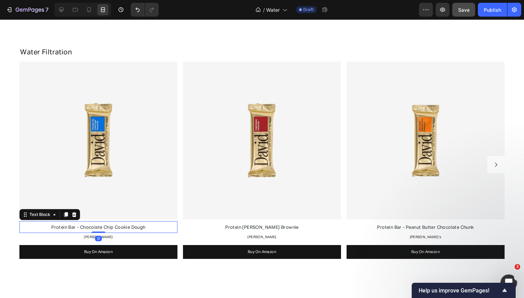
click at [97, 226] on span "Protein Bar - Chocolate Chip Cookie Dough" at bounding box center [98, 228] width 94 height 5
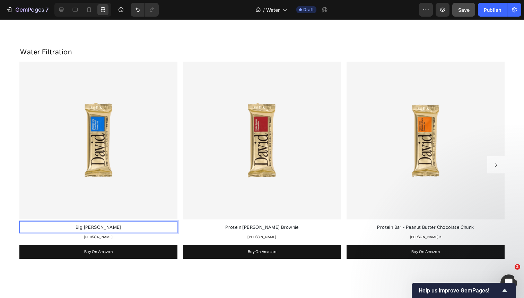
click at [101, 226] on span "Big [PERSON_NAME]" at bounding box center [99, 228] width 46 height 5
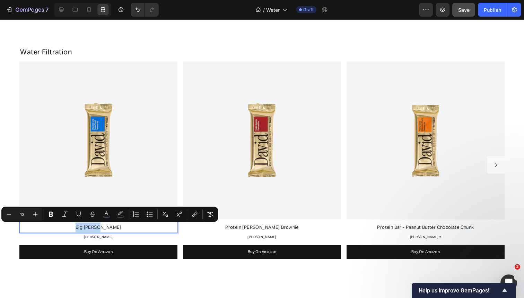
copy span "Big [PERSON_NAME]"
click at [95, 227] on span "Big [PERSON_NAME]" at bounding box center [99, 228] width 46 height 5
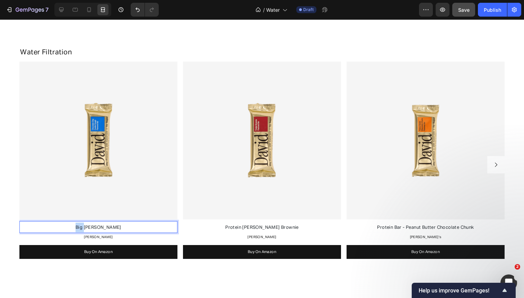
drag, startPoint x: 95, startPoint y: 227, endPoint x: 79, endPoint y: 227, distance: 15.6
click at [79, 227] on p "Big [PERSON_NAME]" at bounding box center [98, 228] width 157 height 10
click at [265, 227] on span "Protein [PERSON_NAME] Brownie" at bounding box center [261, 228] width 73 height 5
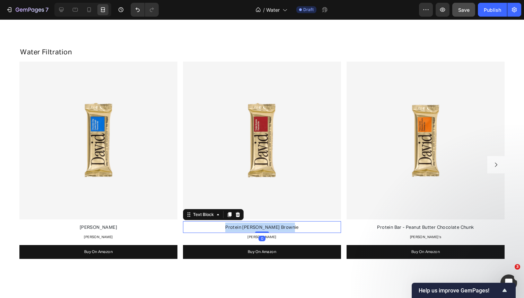
click at [265, 227] on span "Protein [PERSON_NAME] Brownie" at bounding box center [261, 228] width 73 height 5
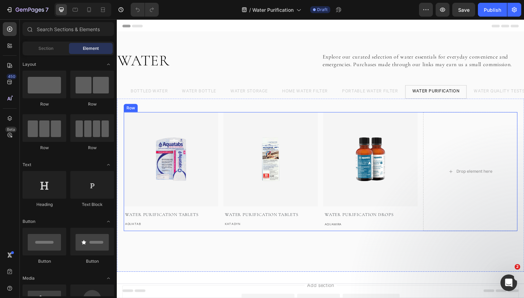
click at [223, 133] on div "Image Water Purification Tablets Text block AQUATAB Text block Image Water Puri…" at bounding box center [325, 175] width 402 height 122
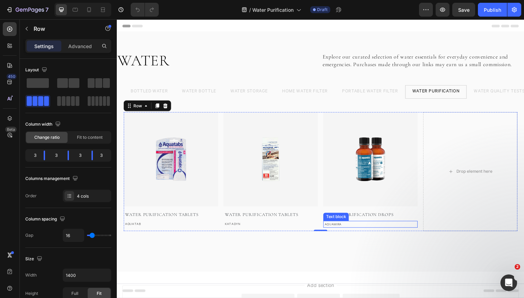
click at [339, 230] on span "Aquamira" at bounding box center [337, 229] width 17 height 4
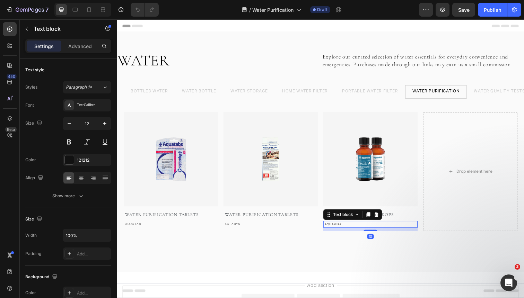
click at [339, 230] on span "Aquamira" at bounding box center [337, 229] width 17 height 4
